Goal: Task Accomplishment & Management: Manage account settings

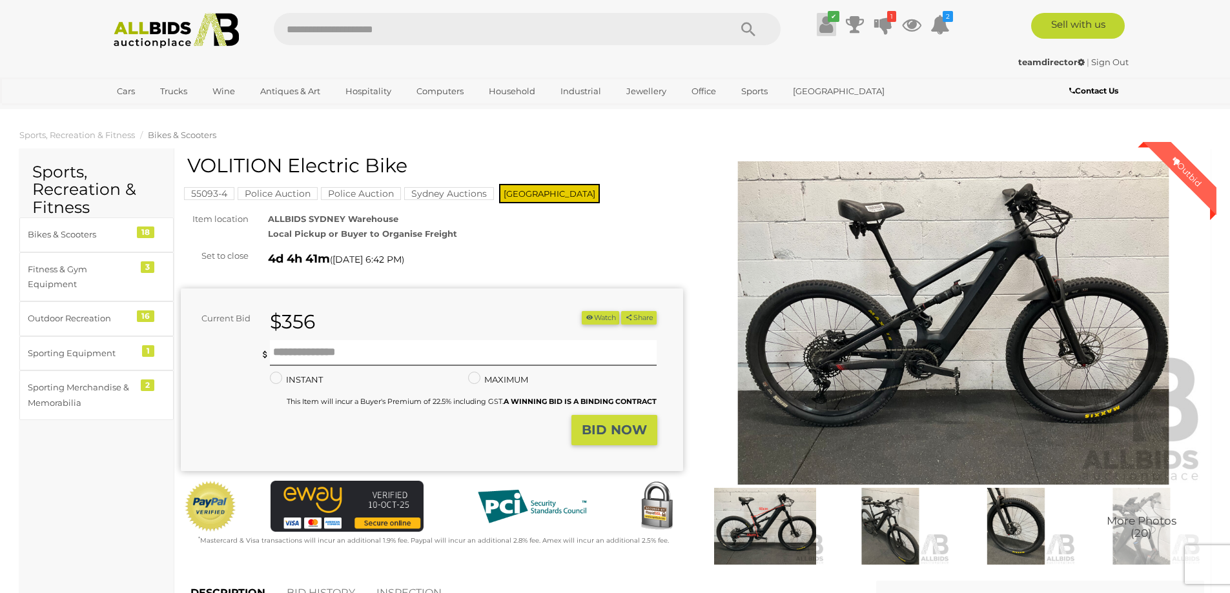
click at [835, 26] on link "✔" at bounding box center [826, 24] width 19 height 23
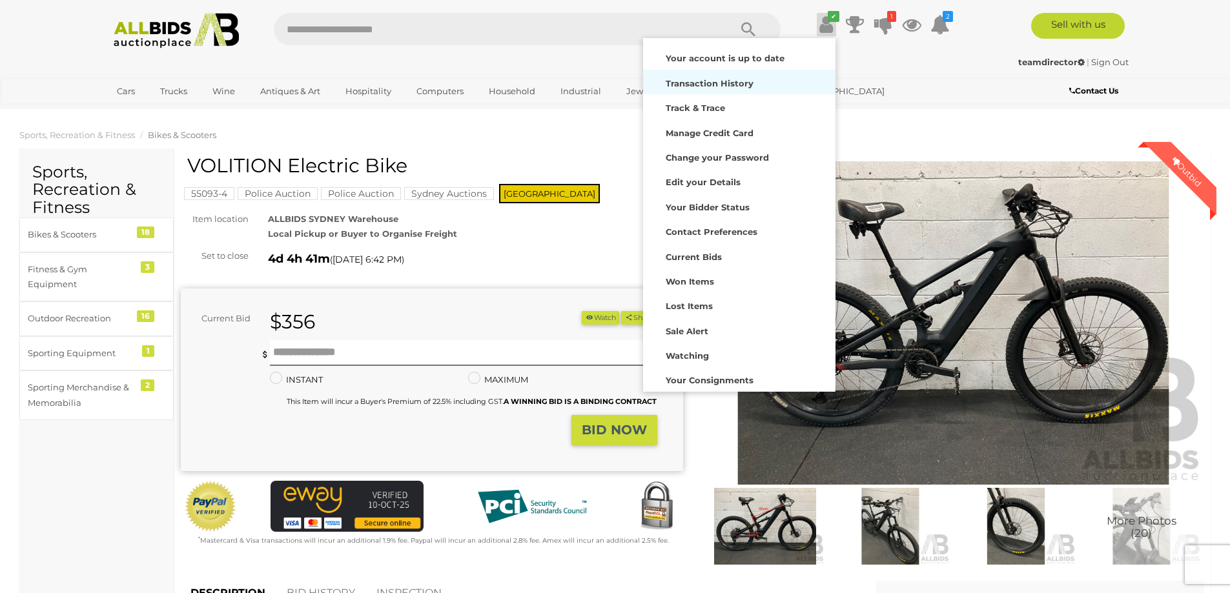
click at [702, 81] on strong "Transaction History" at bounding box center [710, 83] width 88 height 10
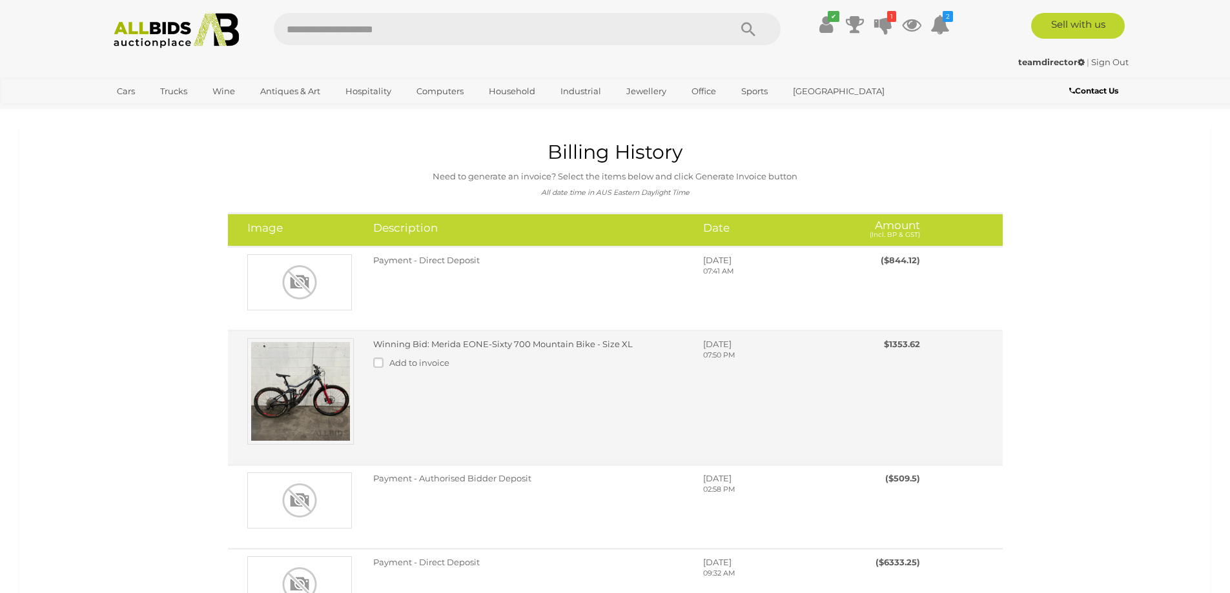
click at [591, 342] on link "Winning Bid: Merida EONE-Sixty 700 Mountain Bike - Size XL" at bounding box center [503, 344] width 260 height 10
click at [375, 362] on label at bounding box center [381, 363] width 16 height 10
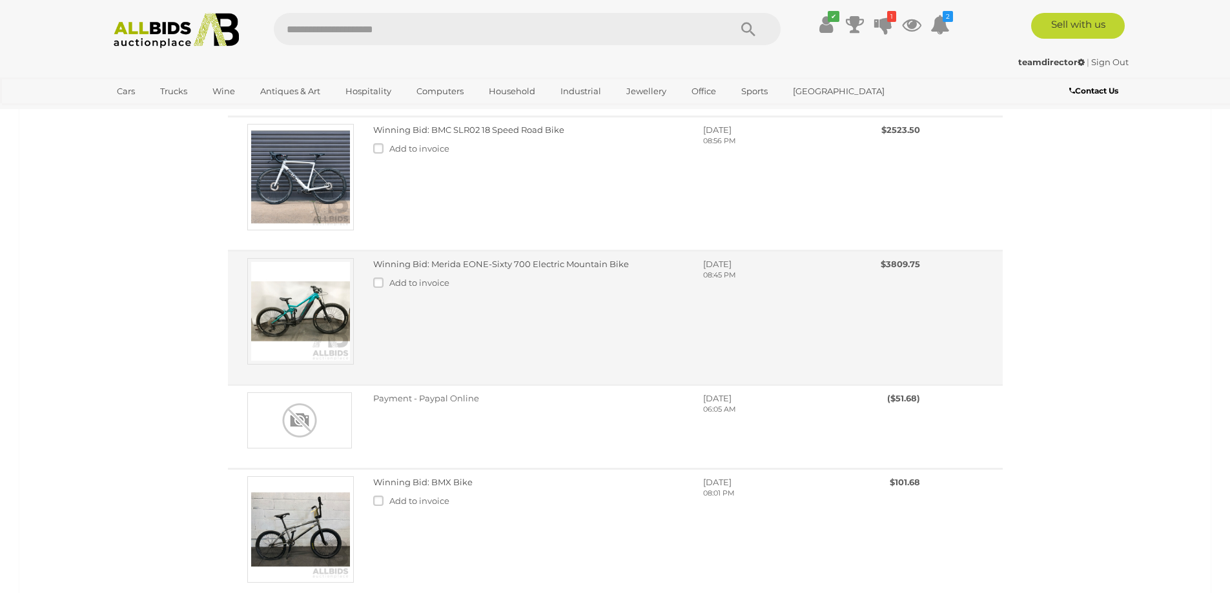
scroll to position [904, 0]
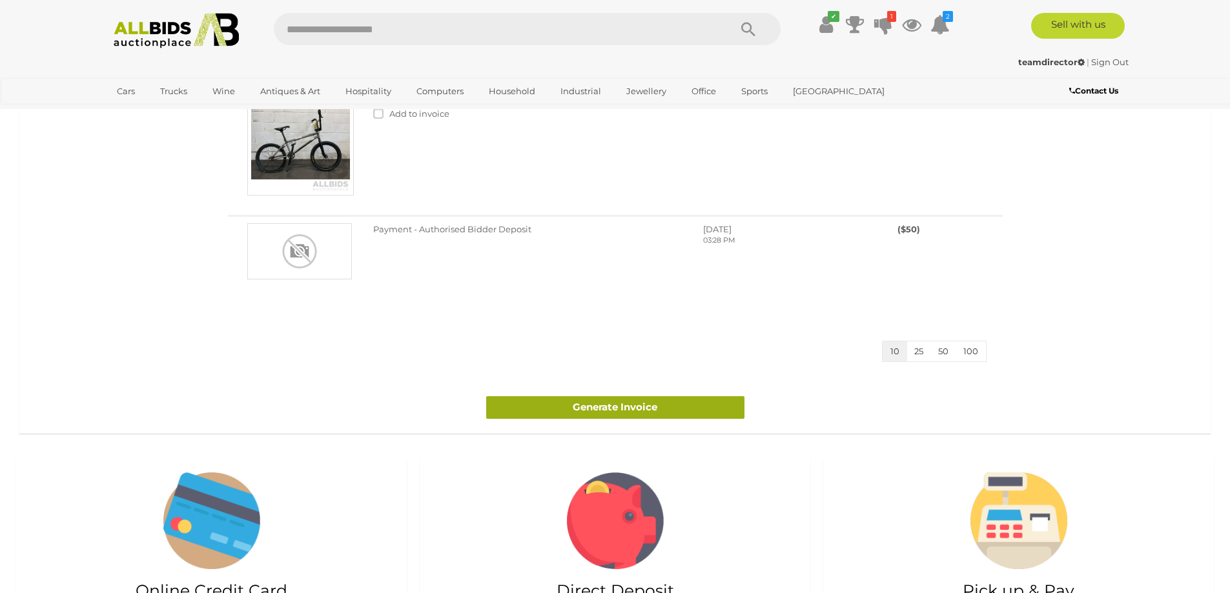
click at [640, 409] on link "Generate Invoice" at bounding box center [615, 407] width 258 height 23
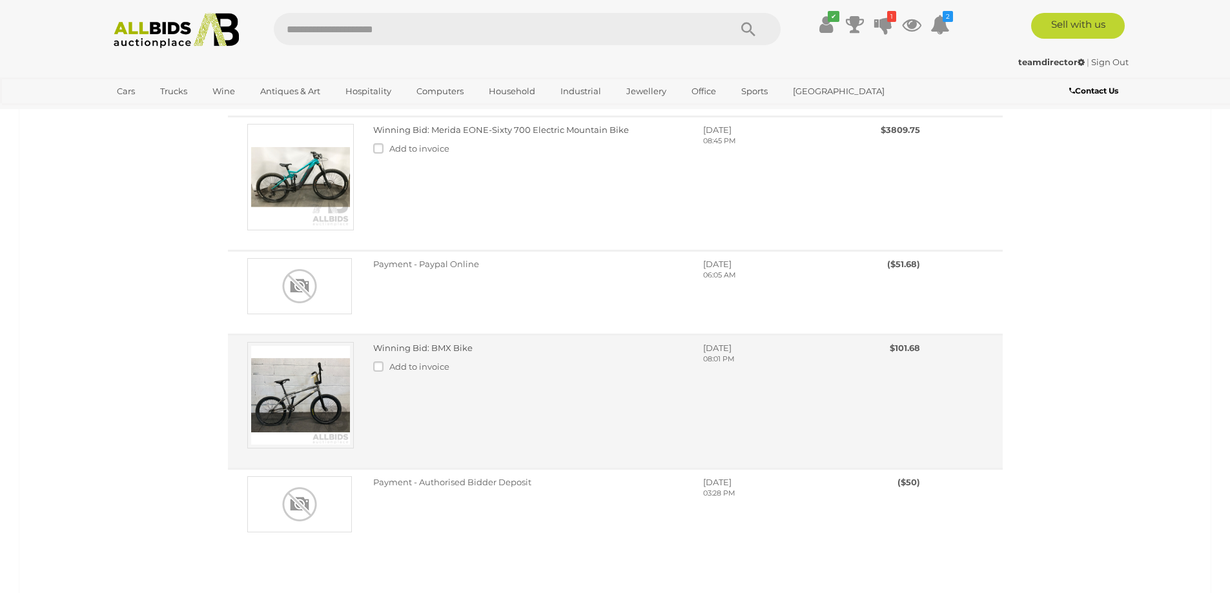
scroll to position [646, 0]
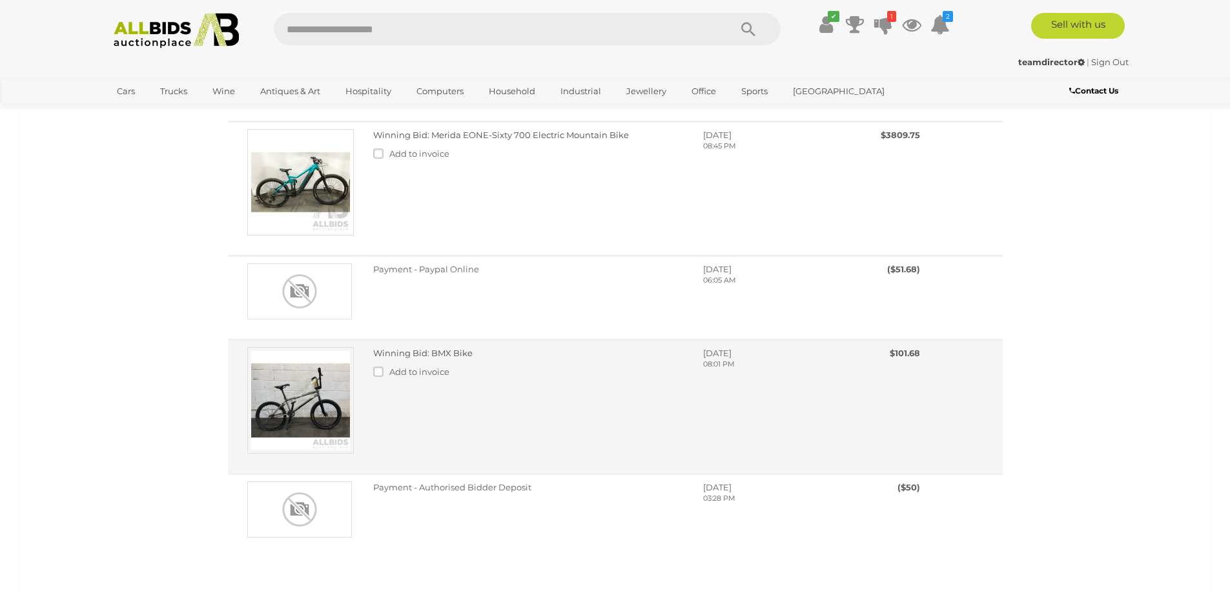
click at [289, 393] on img at bounding box center [300, 400] width 107 height 107
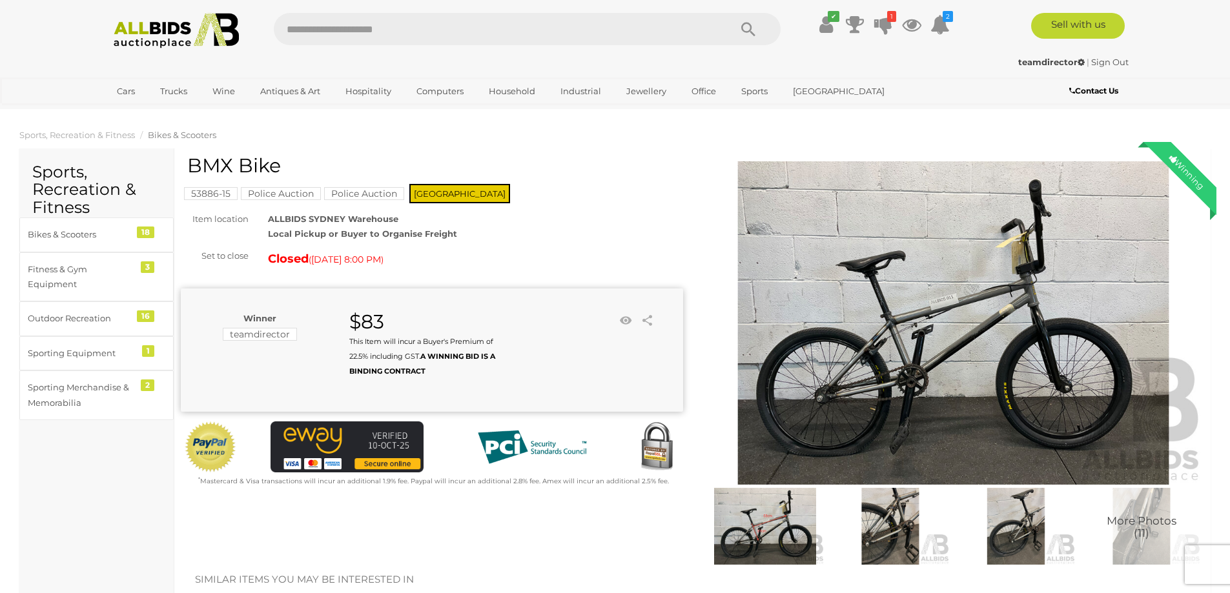
click at [894, 524] on img at bounding box center [890, 526] width 119 height 77
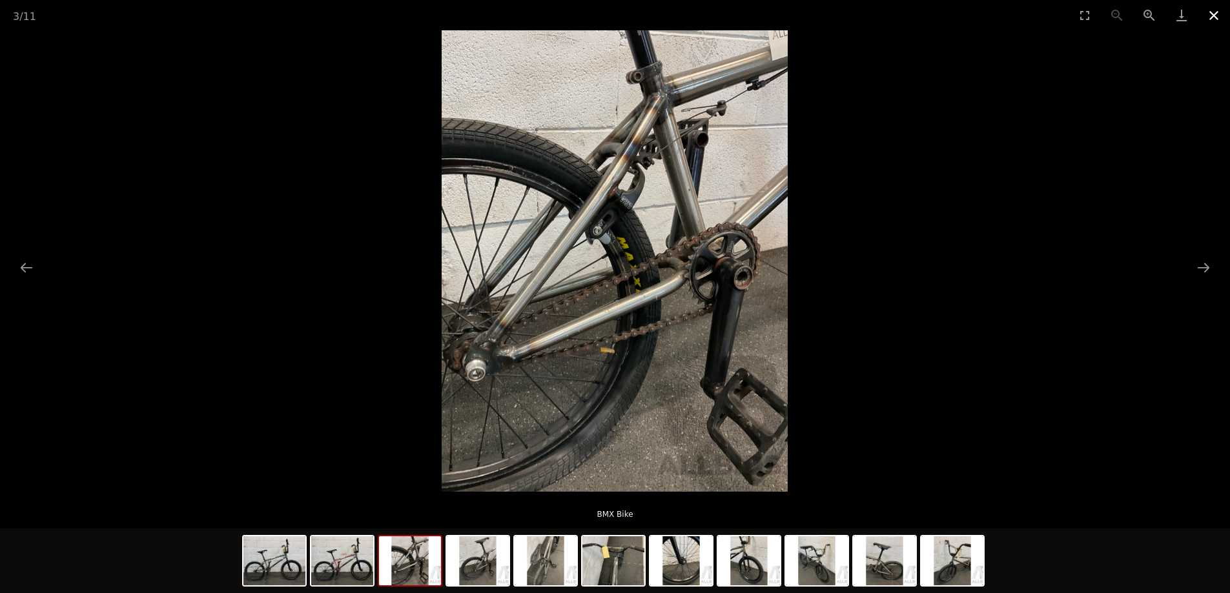
click at [1212, 15] on button "Close gallery" at bounding box center [1214, 15] width 32 height 30
